Goal: Information Seeking & Learning: Find specific fact

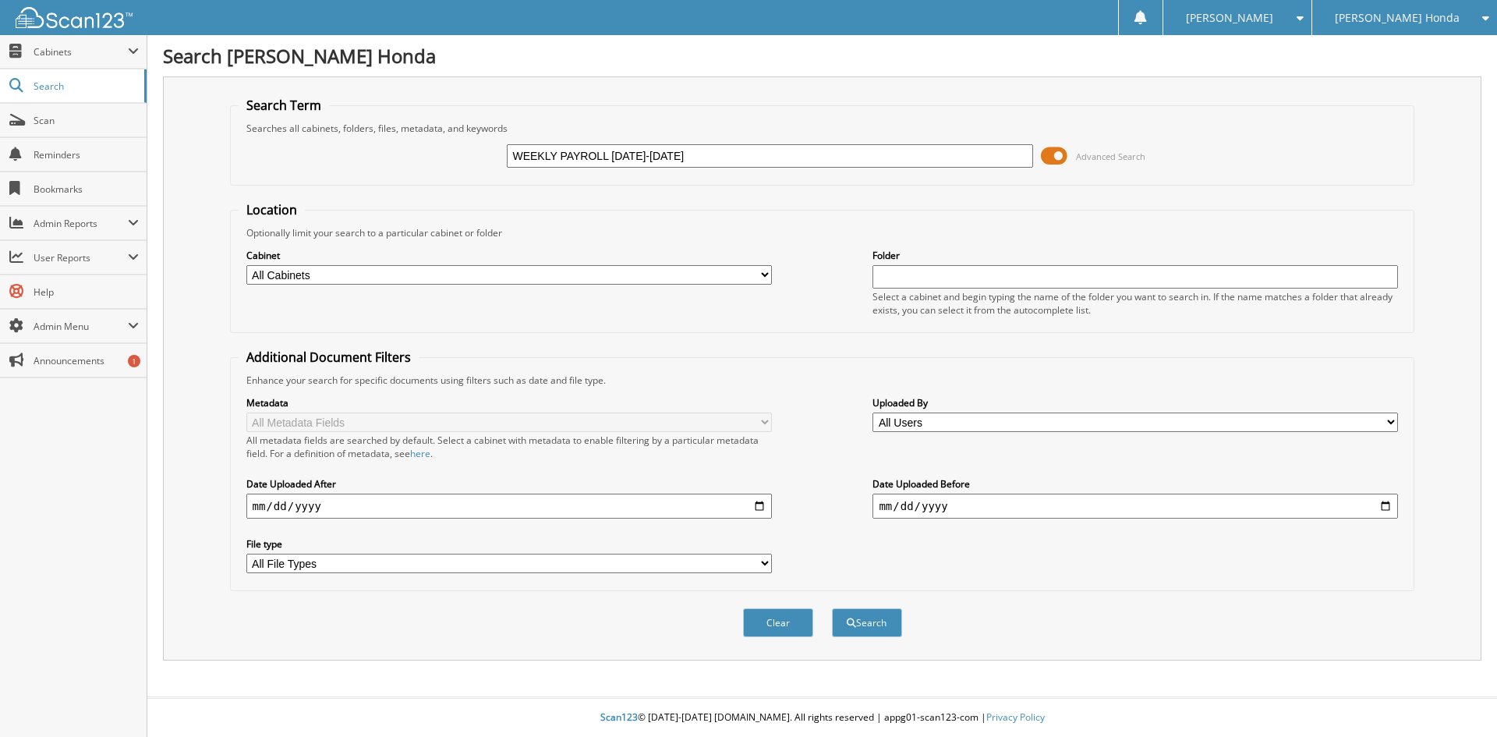
click at [632, 157] on input "WEEKLY PAYROLL 8/13/25-8/19/2025" at bounding box center [770, 155] width 526 height 23
click at [634, 156] on input "WEEKLY PAYROLL 8/13/25-8/19/2025" at bounding box center [770, 155] width 526 height 23
type input "WEEKLY PAYROLL 8/13/2025-8/19/2025"
click at [887, 626] on button "Search" at bounding box center [867, 622] width 70 height 29
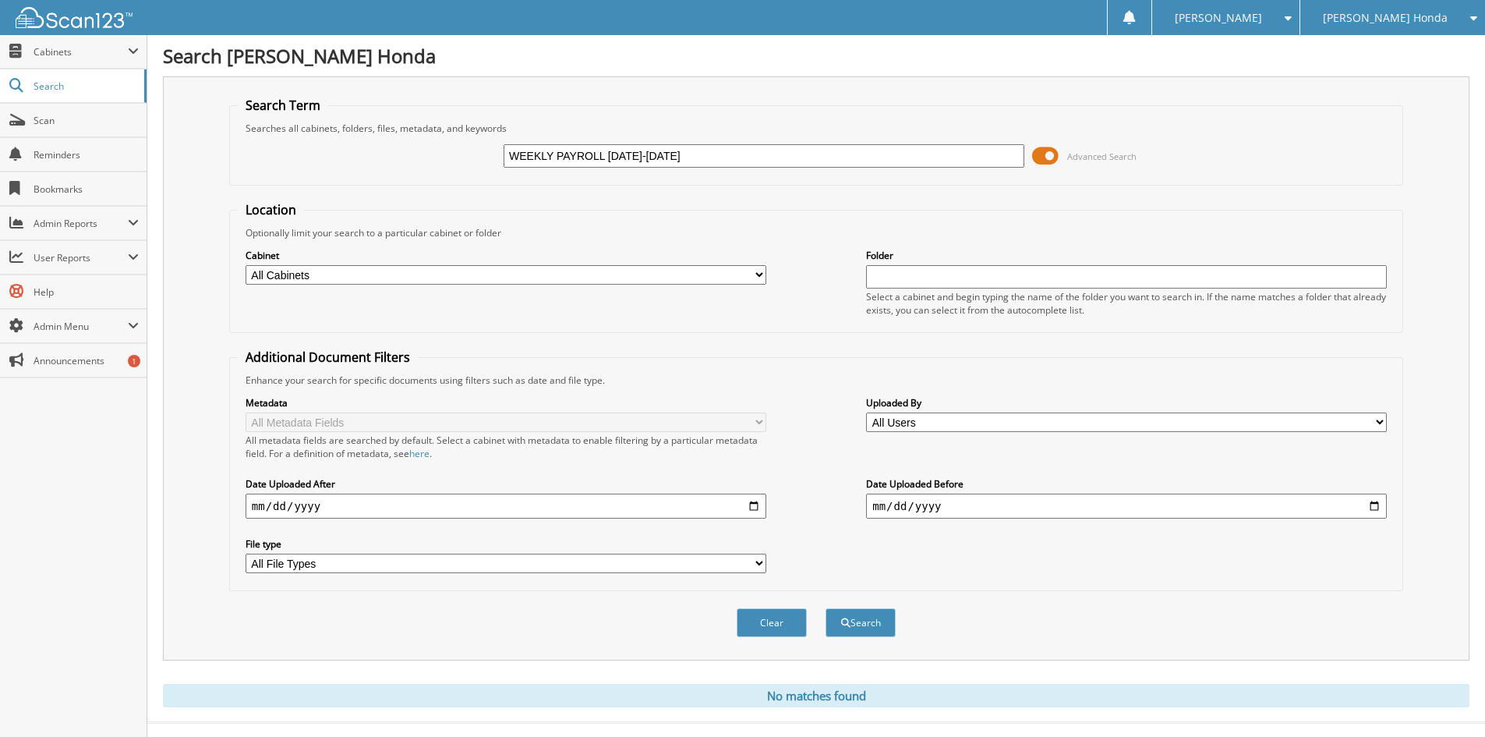
click at [1099, 151] on span "Advanced Search" at bounding box center [1101, 156] width 69 height 12
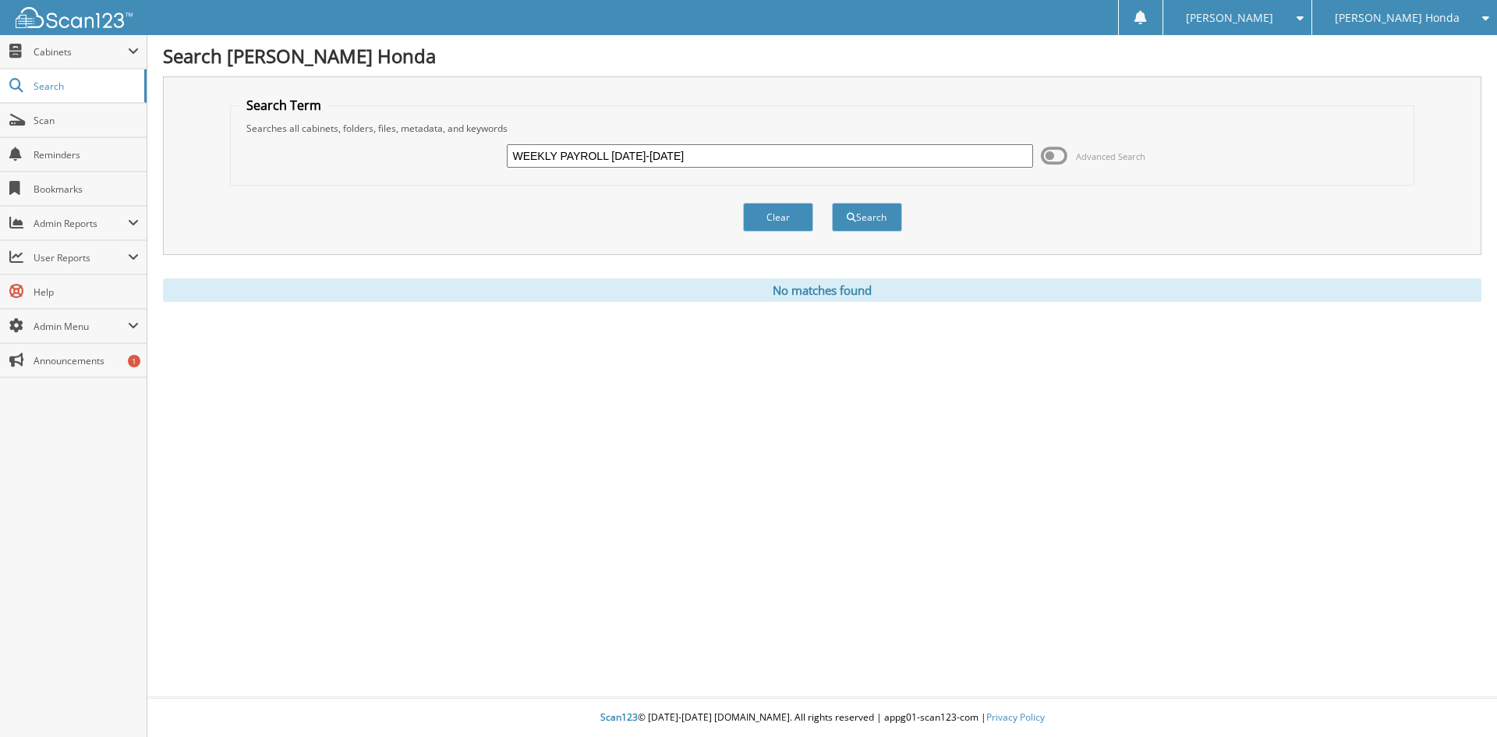
click at [1099, 151] on span "Advanced Search" at bounding box center [1110, 156] width 69 height 12
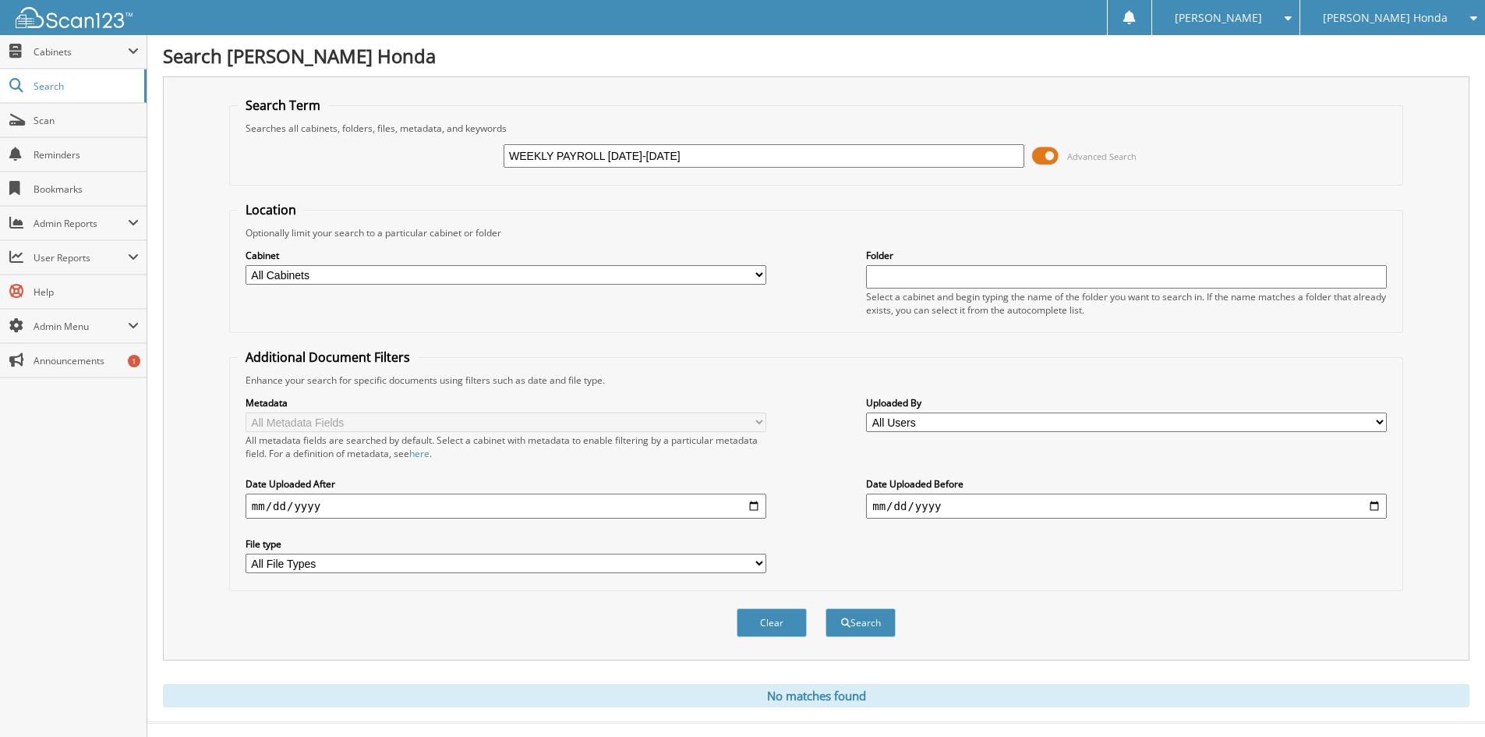
click at [540, 278] on select "All Cabinets 2010 SOLD VEHICLES 2011 SOLD VEHICLES 2012 SOLD VEHICLES 2013 SOLD…" at bounding box center [506, 274] width 521 height 19
select select "10383"
click at [246, 265] on select "All Cabinets 2010 SOLD VEHICLES 2011 SOLD VEHICLES 2012 SOLD VEHICLES 2013 SOLD…" at bounding box center [506, 274] width 521 height 19
click at [980, 273] on input "text" at bounding box center [1126, 276] width 521 height 23
type input "W"
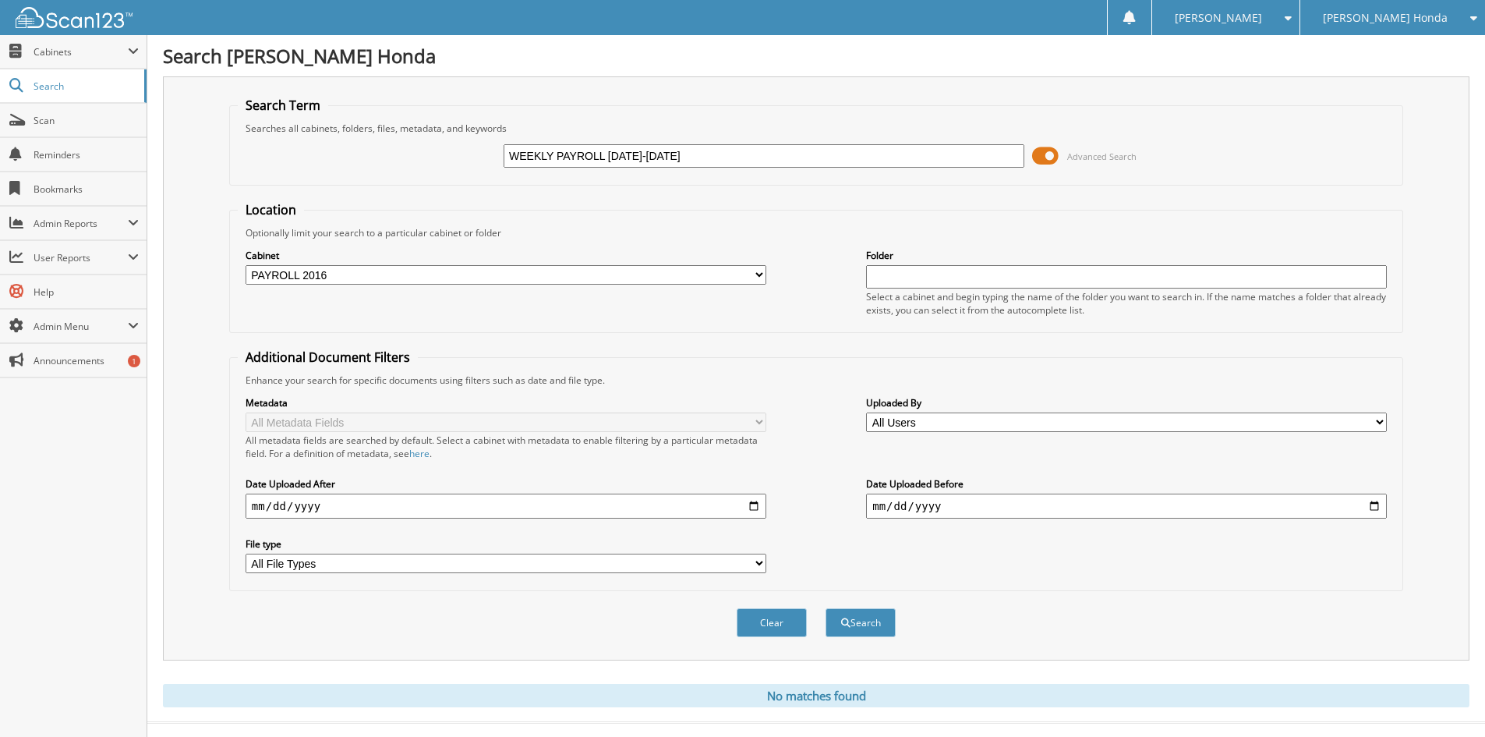
click at [645, 158] on input "WEEKLY PAYROLL 8/13/2025-8/19/2025" at bounding box center [764, 155] width 521 height 23
click at [684, 157] on input "WEEKLY PAYROLL 8/13/25-8/19/2025" at bounding box center [764, 155] width 521 height 23
drag, startPoint x: 407, startPoint y: 128, endPoint x: 399, endPoint y: 132, distance: 8.7
click at [399, 130] on fieldset "Search Term Searches all cabinets, folders, files, metadata, and keywords WEEKL…" at bounding box center [816, 141] width 1174 height 89
type input "WEEKLY PAYROLL [DATE]-[DATE]"
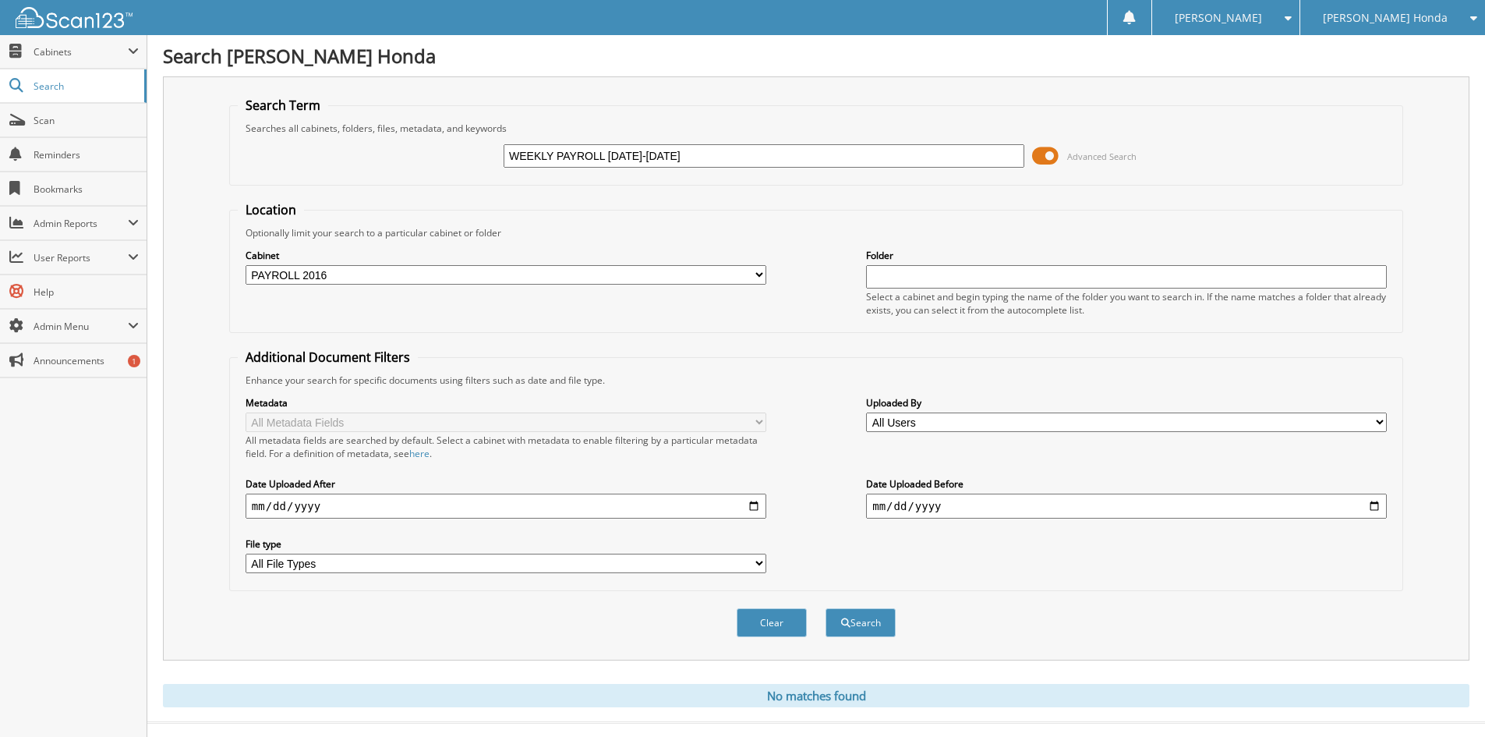
click at [984, 273] on input "text" at bounding box center [1126, 276] width 521 height 23
paste input "WEEKLY PAYROLL [DATE]-[DATE]"
type input "WEEKLY PAYROLL [DATE]-[DATE]"
click at [873, 614] on button "Search" at bounding box center [861, 622] width 70 height 29
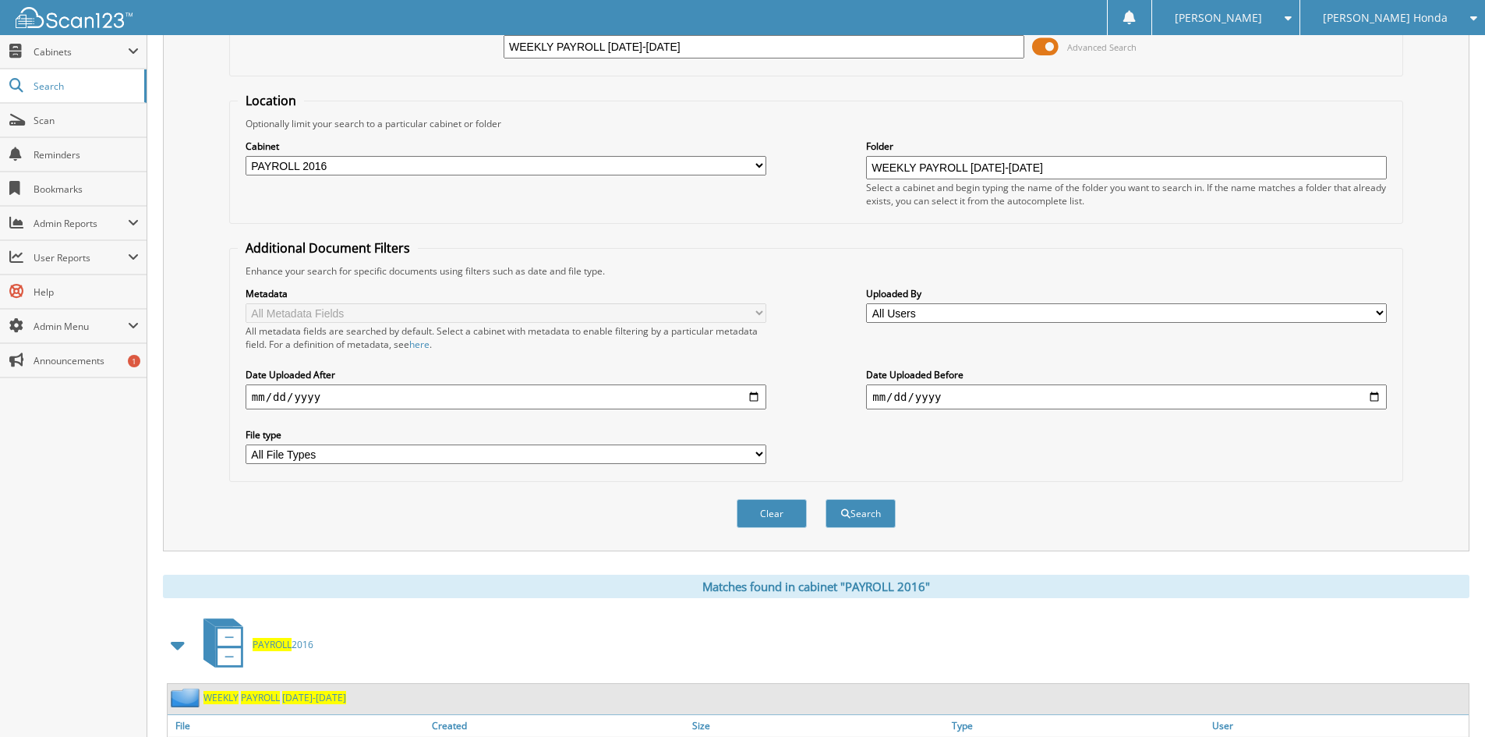
scroll to position [221, 0]
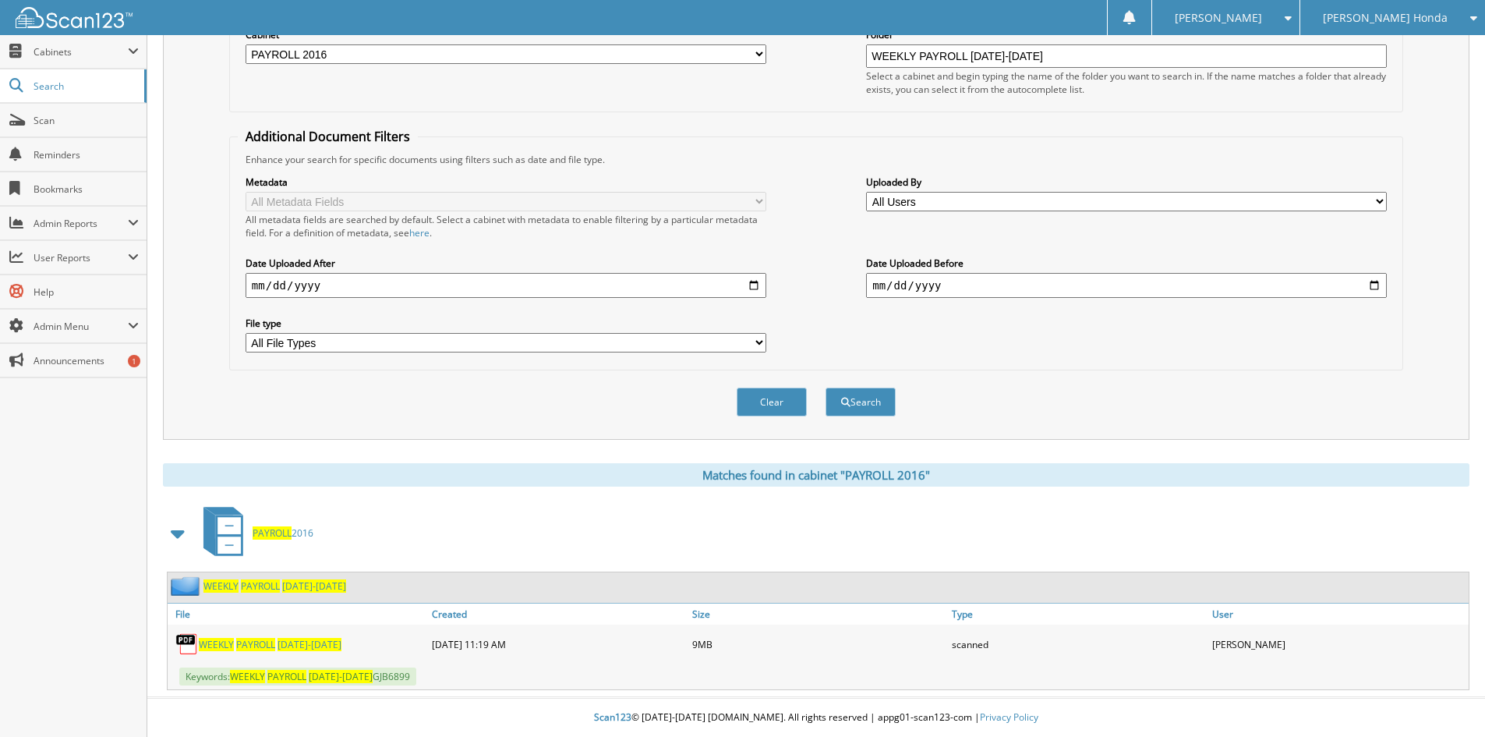
click at [335, 646] on span "[DATE]-[DATE]" at bounding box center [310, 644] width 64 height 13
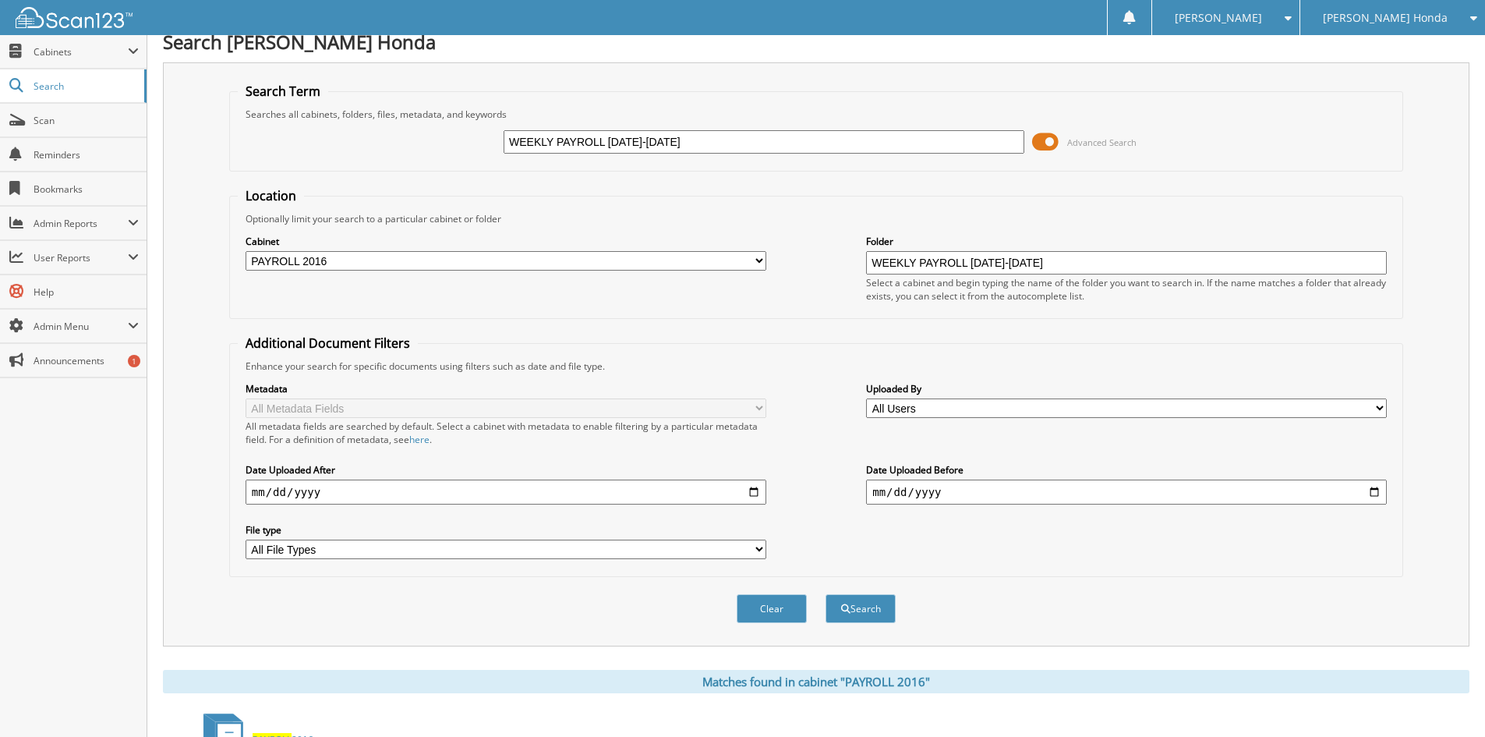
scroll to position [0, 0]
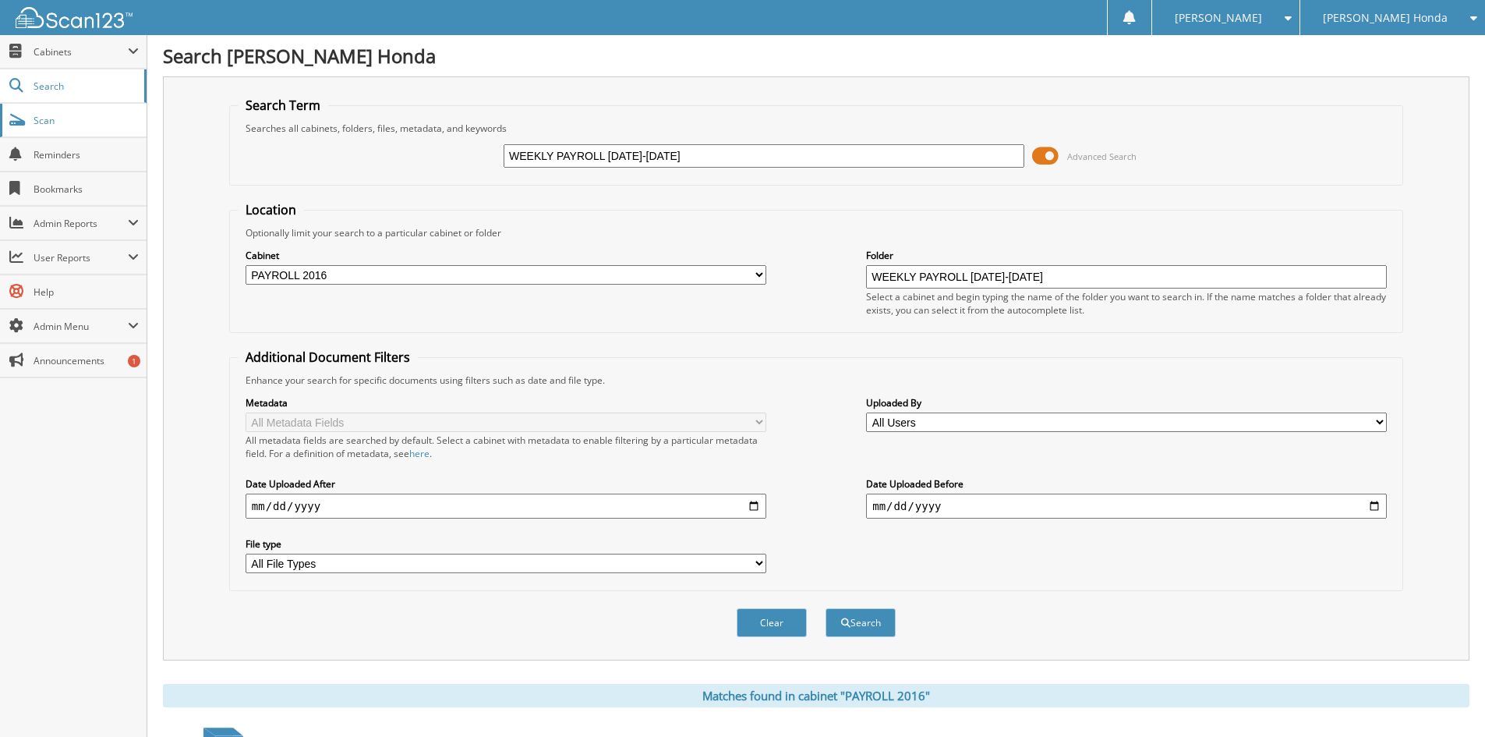
click at [61, 127] on link "Scan" at bounding box center [73, 121] width 147 height 34
